Goal: Transaction & Acquisition: Purchase product/service

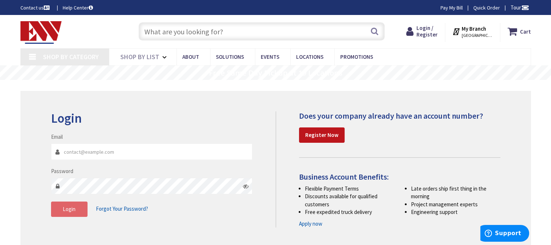
type input "[EMAIL_ADDRESS][DOMAIN_NAME]"
click at [69, 208] on span "Login" at bounding box center [69, 208] width 13 height 7
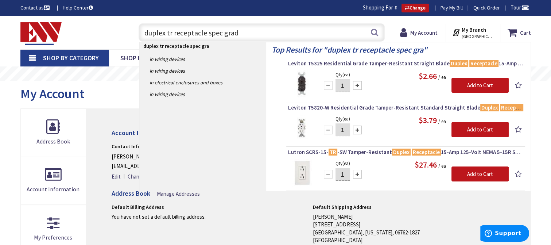
type input "duplex tr receptacle spec grade"
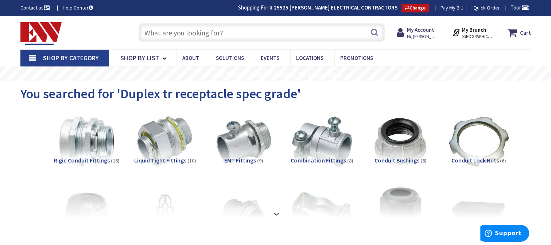
click at [173, 35] on input "text" at bounding box center [262, 32] width 246 height 18
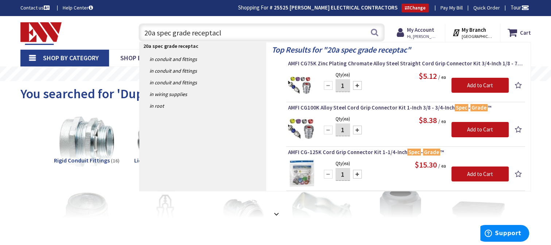
type input "20a spec grade receptacle"
